Goal: Task Accomplishment & Management: Use online tool/utility

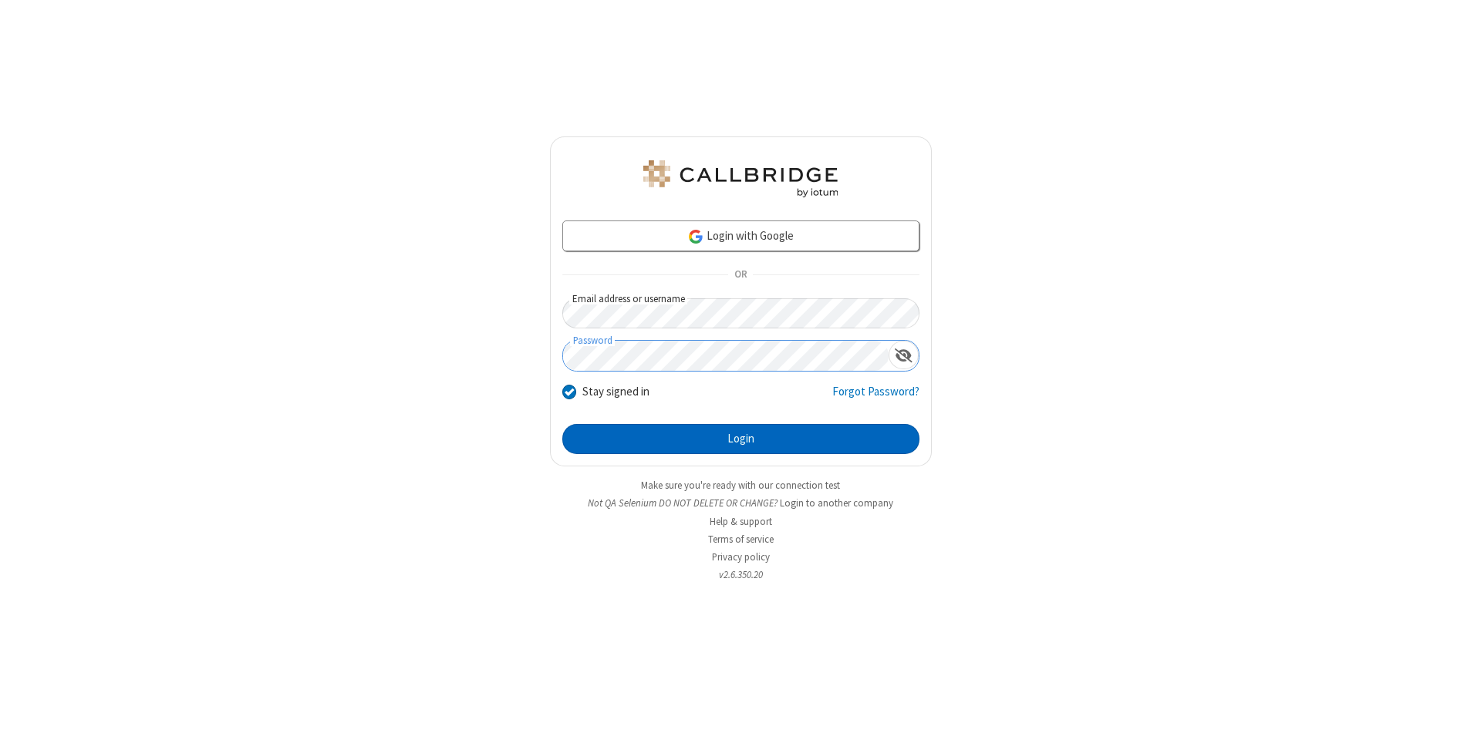
click at [740, 440] on button "Login" at bounding box center [740, 439] width 357 height 31
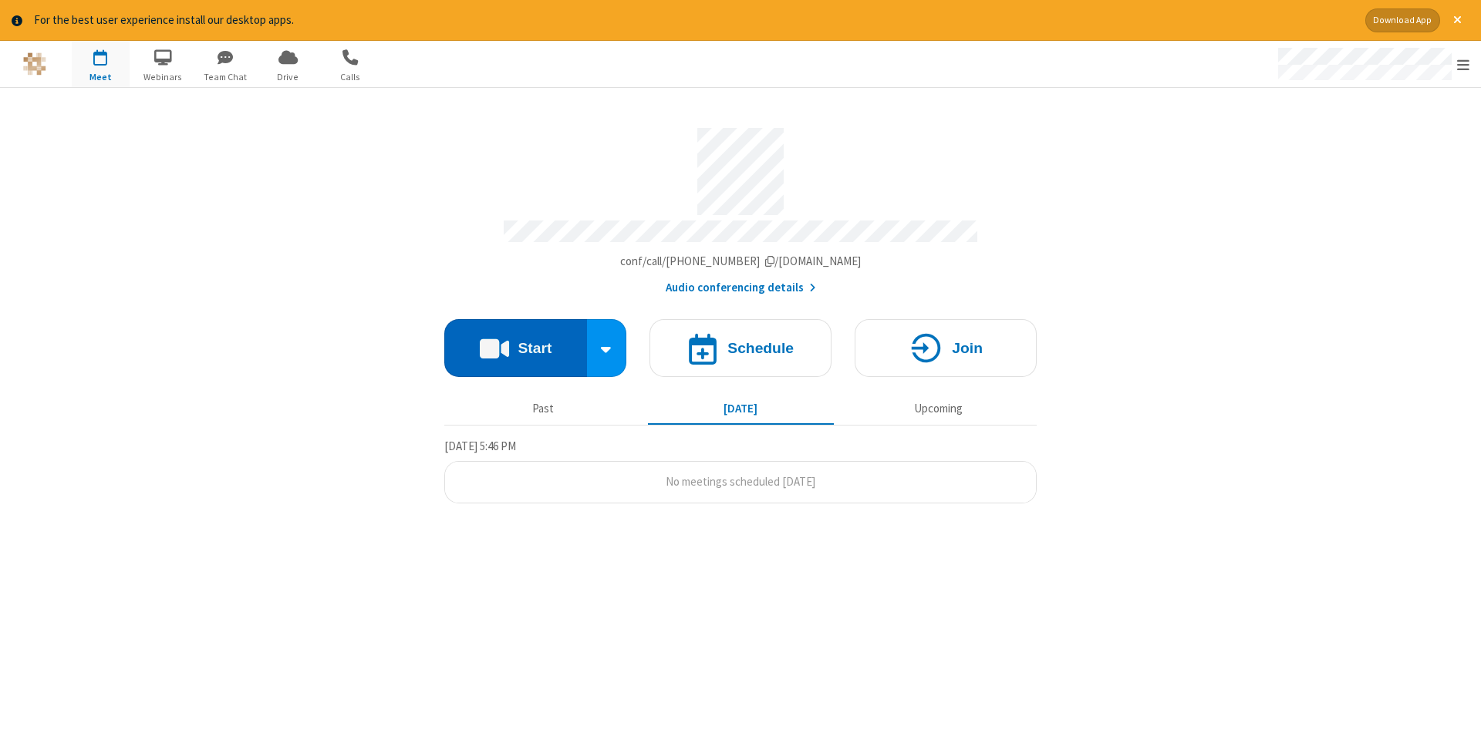
click at [515, 342] on button "Start" at bounding box center [515, 348] width 143 height 58
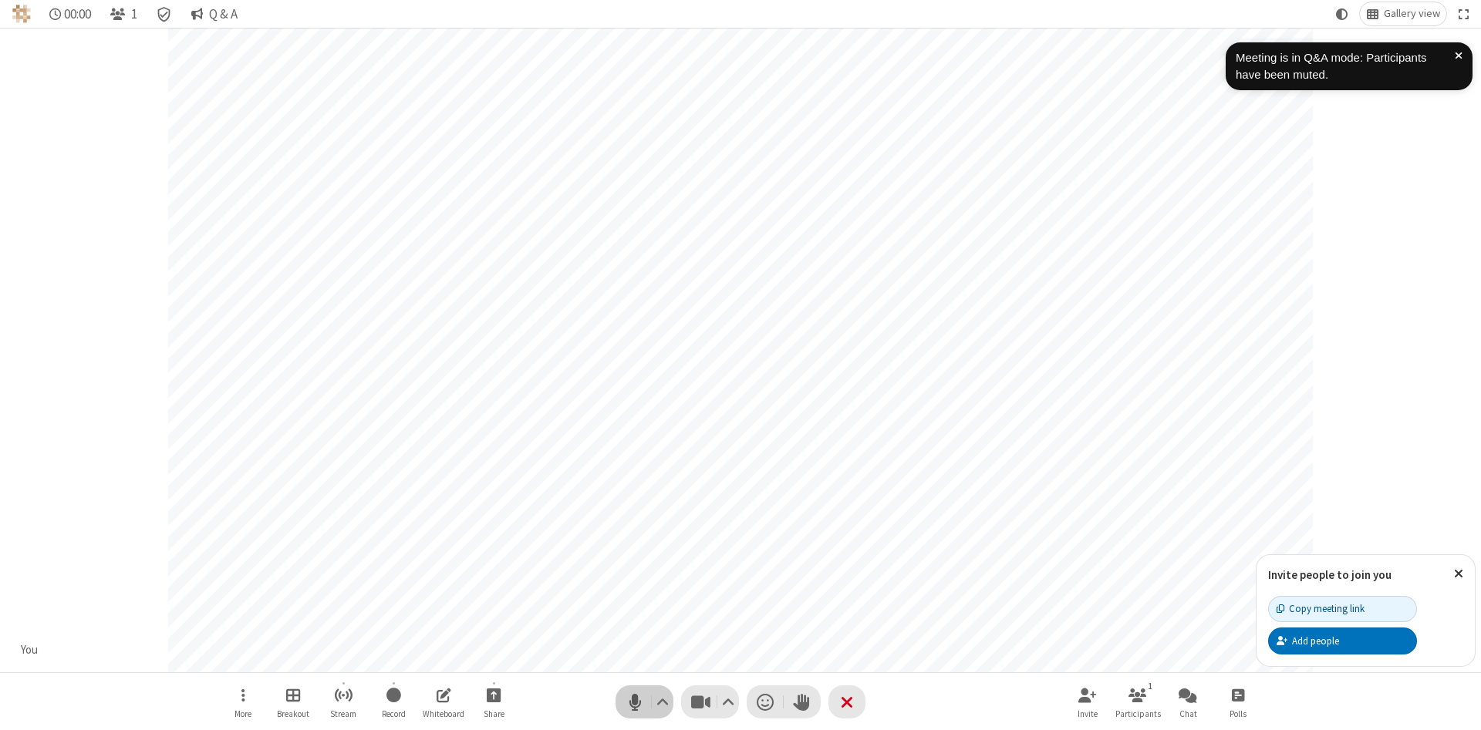
click at [635, 702] on span "Mute (Alt+A)" at bounding box center [634, 702] width 23 height 22
click at [635, 702] on span "Unmute (Alt+A)" at bounding box center [634, 702] width 23 height 22
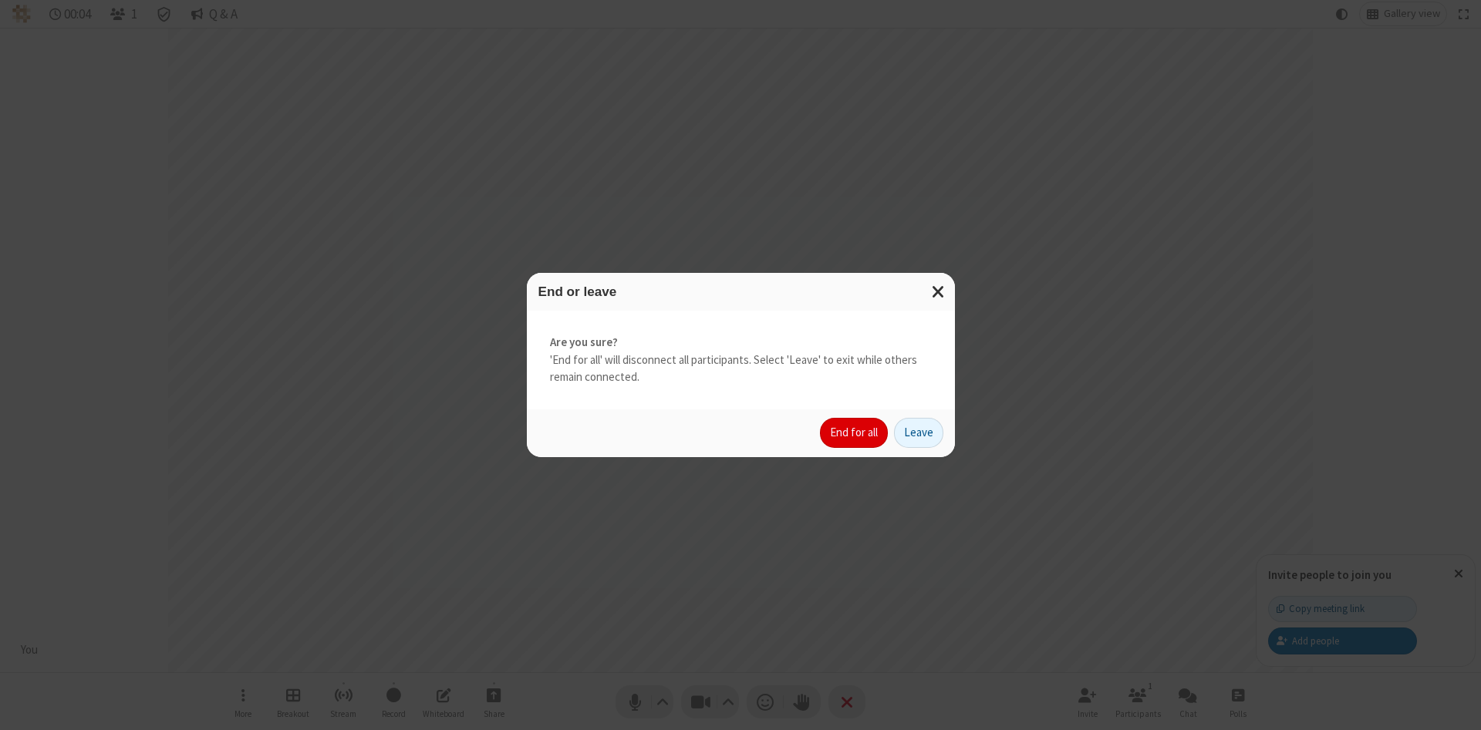
click at [855, 433] on button "End for all" at bounding box center [854, 433] width 68 height 31
